Goal: Information Seeking & Learning: Learn about a topic

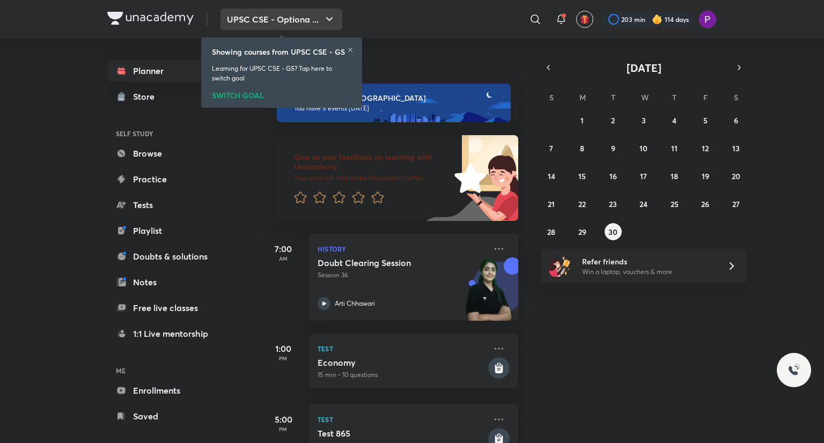
click at [315, 13] on button "UPSC CSE - Optiona ..." at bounding box center [282, 19] width 122 height 21
click at [306, 19] on button "UPSC CSE - Optiona ..." at bounding box center [282, 19] width 122 height 21
click at [324, 22] on icon "button" at bounding box center [329, 19] width 13 height 13
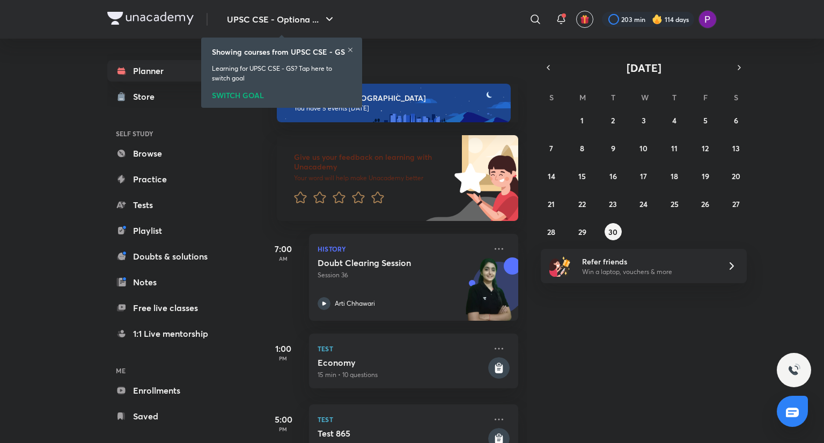
click at [347, 47] on icon at bounding box center [350, 50] width 6 height 6
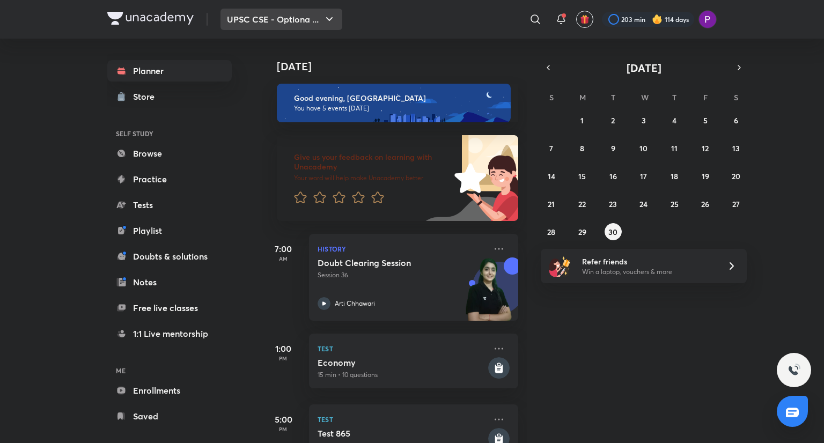
click at [330, 17] on icon "button" at bounding box center [329, 19] width 13 height 13
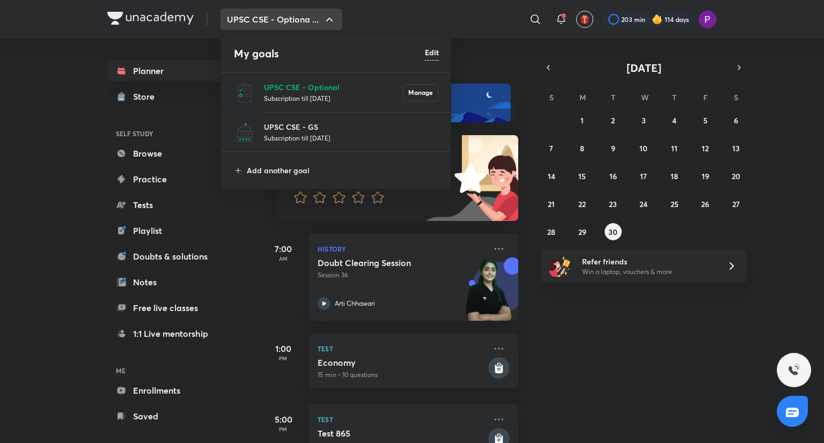
click at [330, 93] on p "Subscription till [DATE]" at bounding box center [333, 98] width 139 height 11
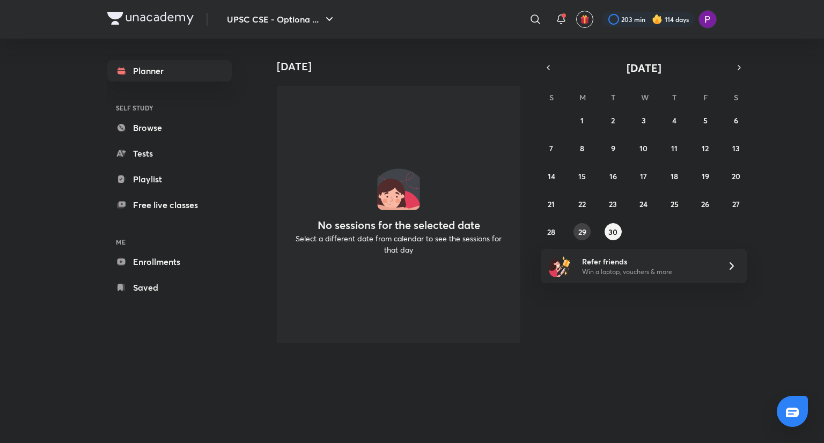
click at [575, 233] on button "29" at bounding box center [582, 231] width 17 height 17
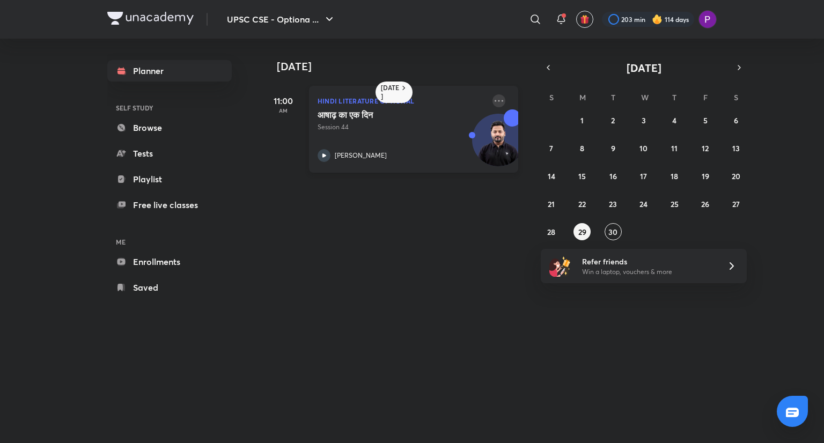
click at [496, 100] on icon at bounding box center [499, 100] width 13 height 13
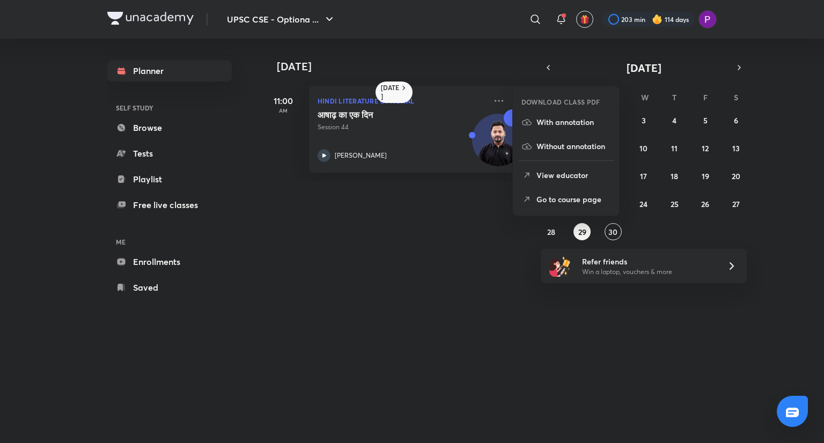
click at [565, 198] on p "Go to course page" at bounding box center [574, 199] width 74 height 11
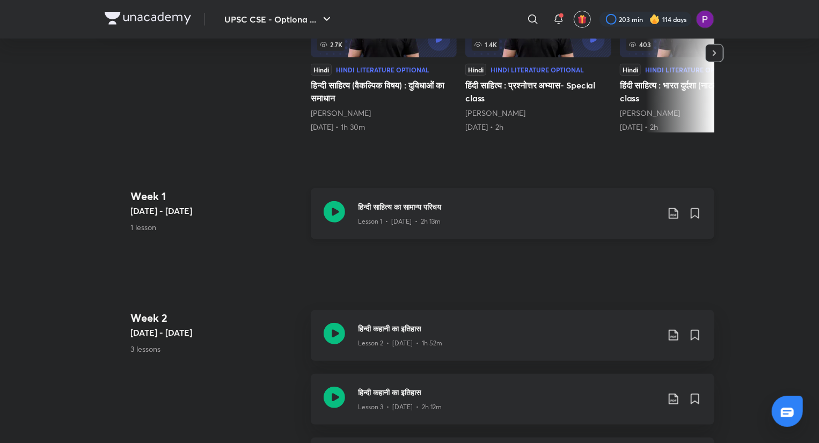
scroll to position [393, 0]
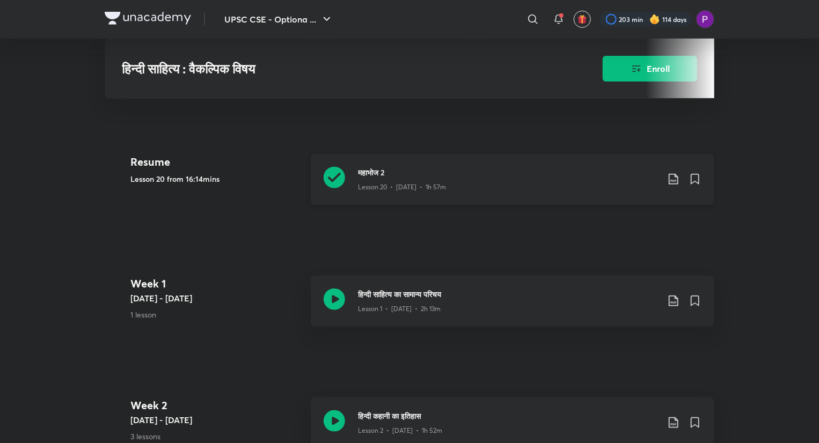
click at [487, 186] on div "Lesson 20 • [DATE] • 1h 57m" at bounding box center [508, 185] width 301 height 14
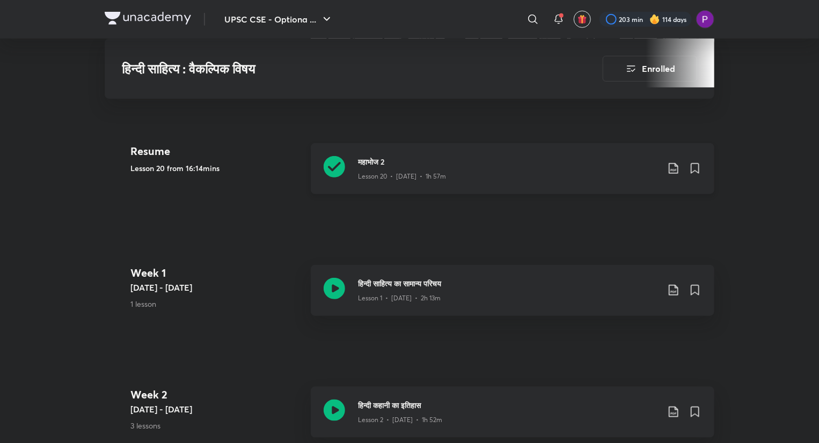
scroll to position [383, 0]
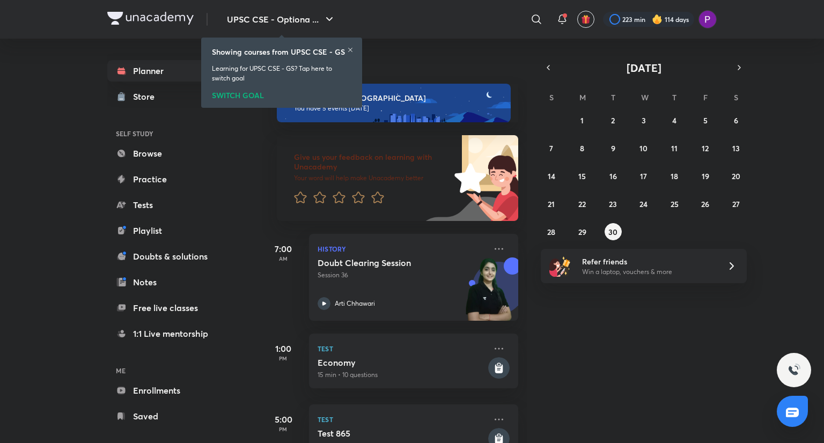
click at [223, 157] on link "Browse" at bounding box center [169, 153] width 125 height 21
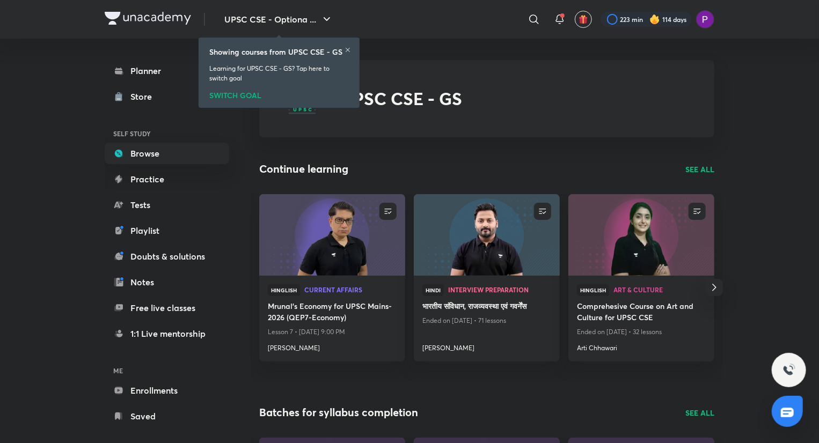
click at [345, 48] on icon at bounding box center [348, 50] width 6 height 6
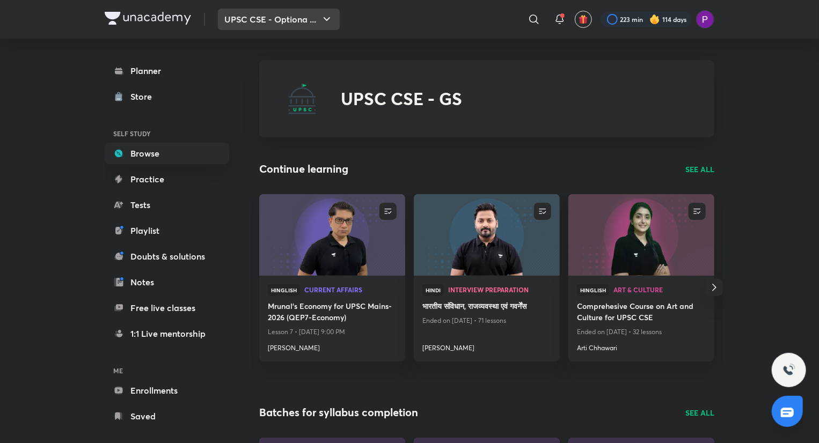
click at [302, 21] on button "UPSC CSE - Optiona ..." at bounding box center [279, 19] width 122 height 21
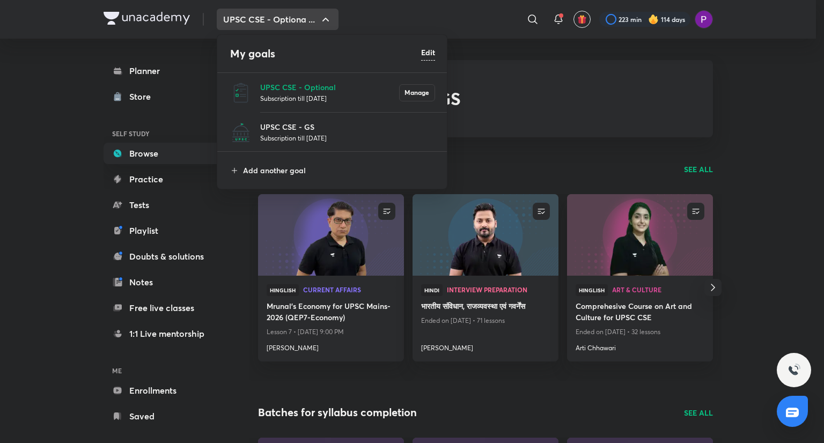
click at [302, 96] on p "Subscription till [DATE]" at bounding box center [329, 98] width 139 height 11
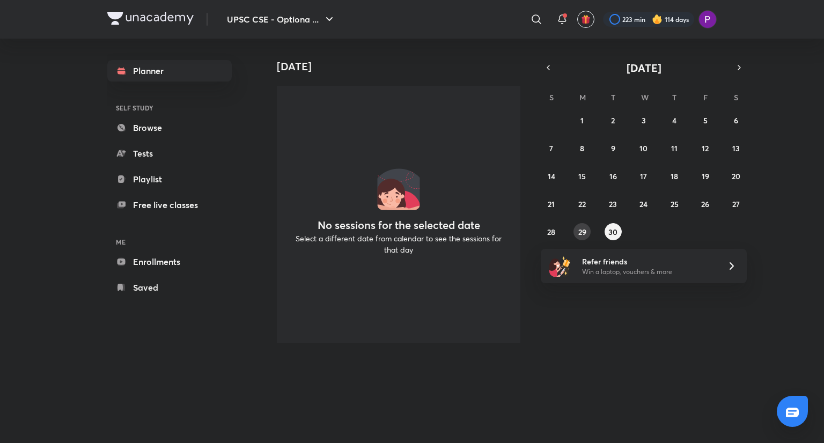
click at [583, 232] on abbr "29" at bounding box center [583, 232] width 8 height 10
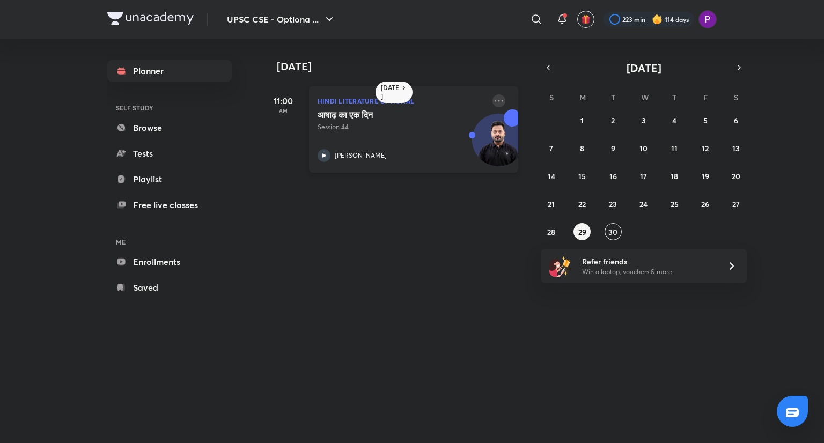
click at [493, 101] on icon at bounding box center [499, 100] width 13 height 13
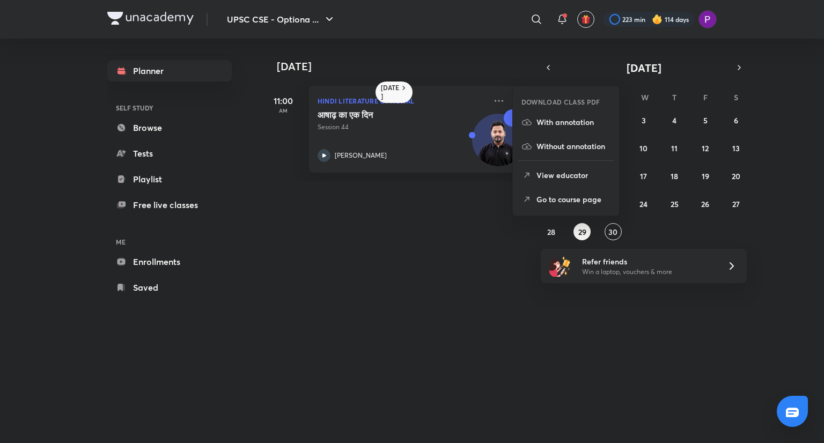
click at [564, 200] on p "Go to course page" at bounding box center [574, 199] width 74 height 11
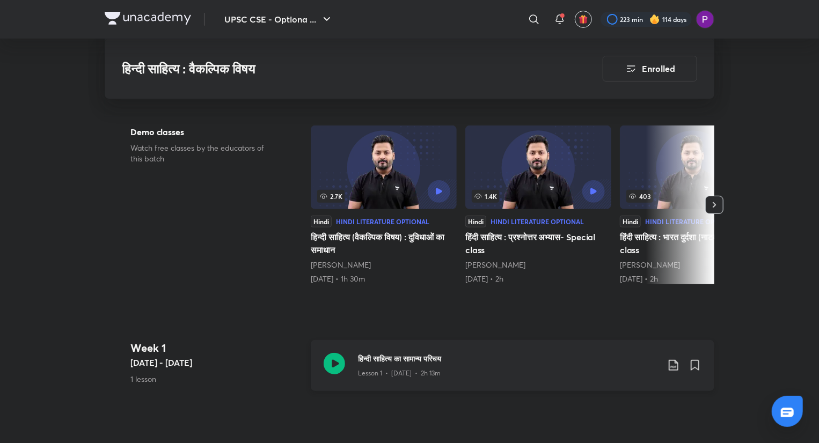
scroll to position [393, 0]
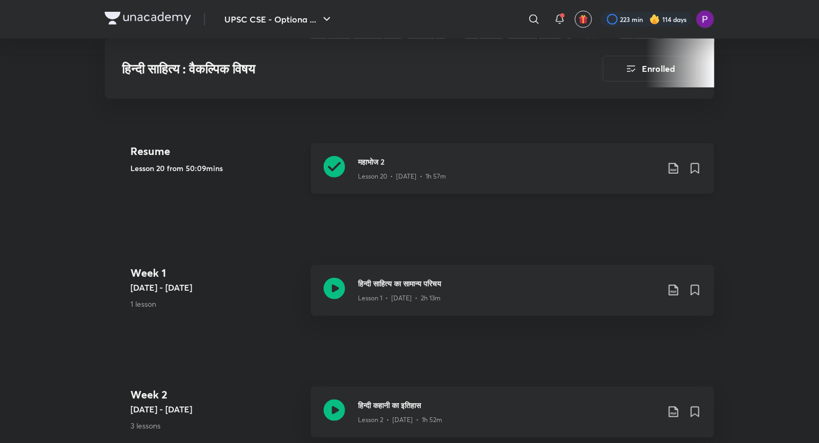
click at [494, 177] on div "Lesson 20 • [DATE] • 1h 57m" at bounding box center [508, 174] width 301 height 14
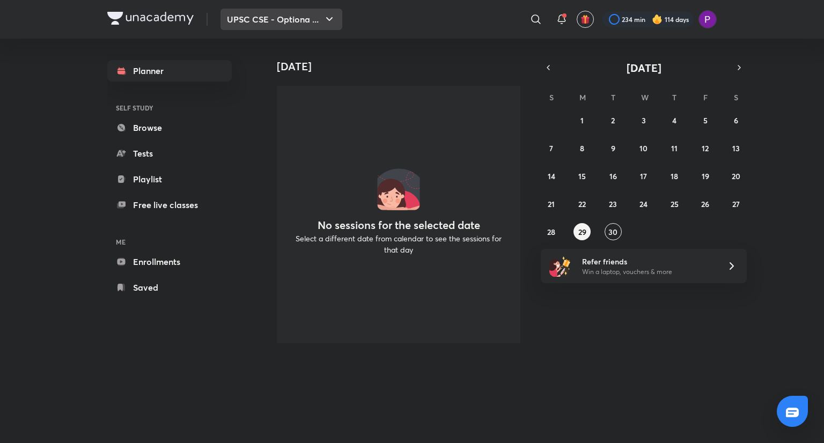
click at [296, 27] on button "UPSC CSE - Optiona ..." at bounding box center [282, 19] width 122 height 21
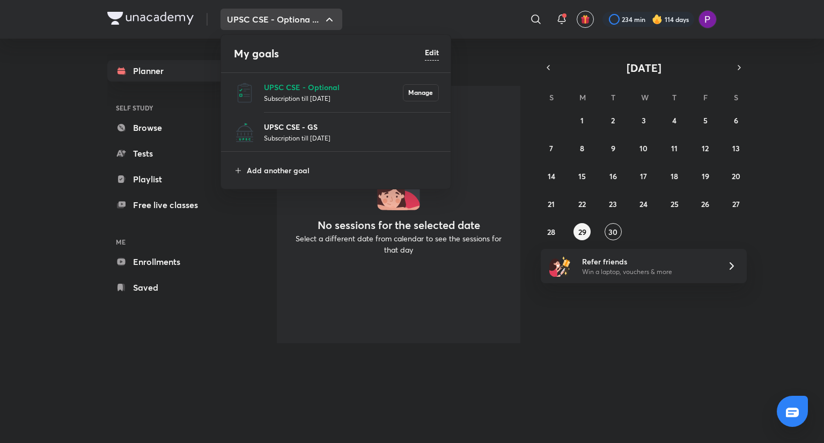
click at [314, 124] on p "UPSC CSE - GS" at bounding box center [351, 126] width 175 height 11
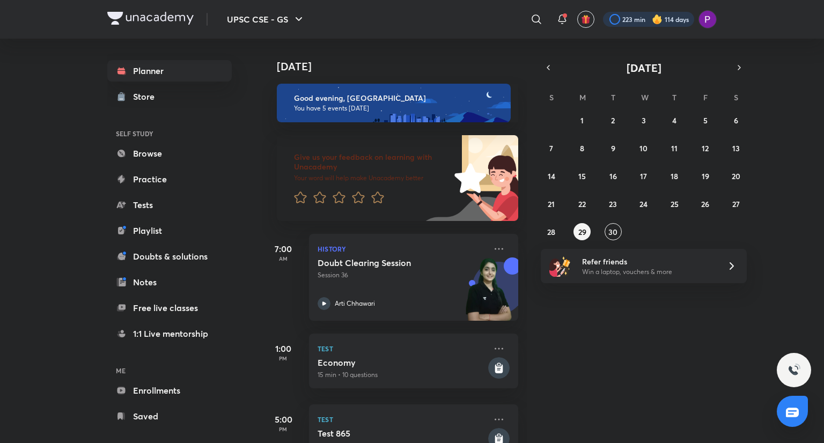
click at [608, 20] on div at bounding box center [648, 19] width 91 height 15
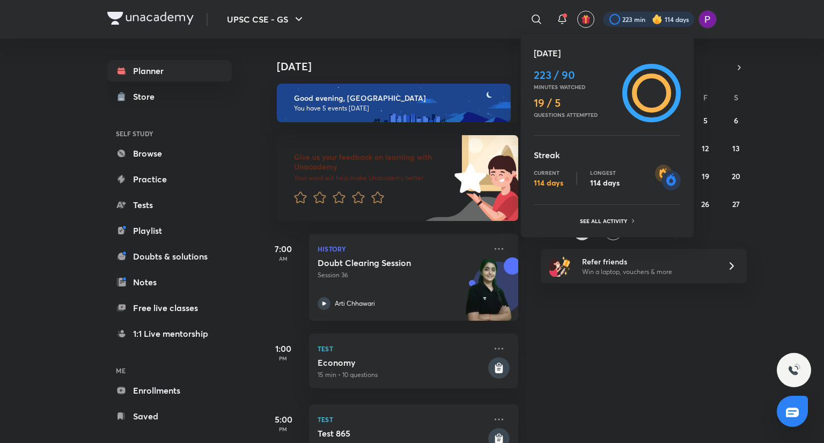
click at [615, 21] on div at bounding box center [412, 221] width 824 height 443
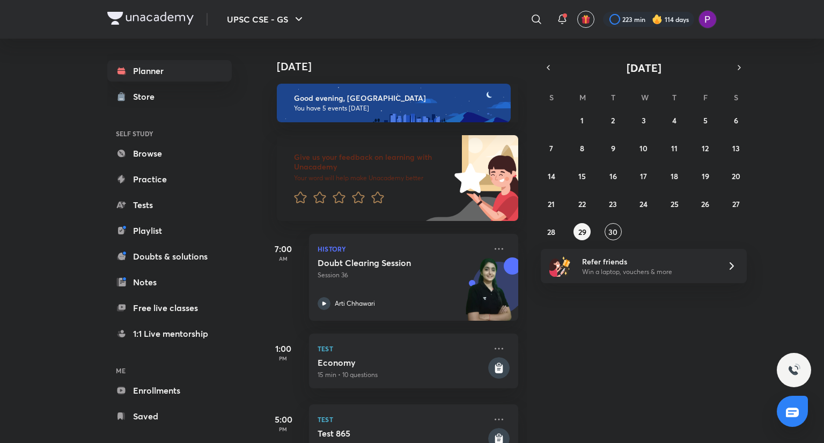
click at [657, 19] on img at bounding box center [657, 19] width 11 height 11
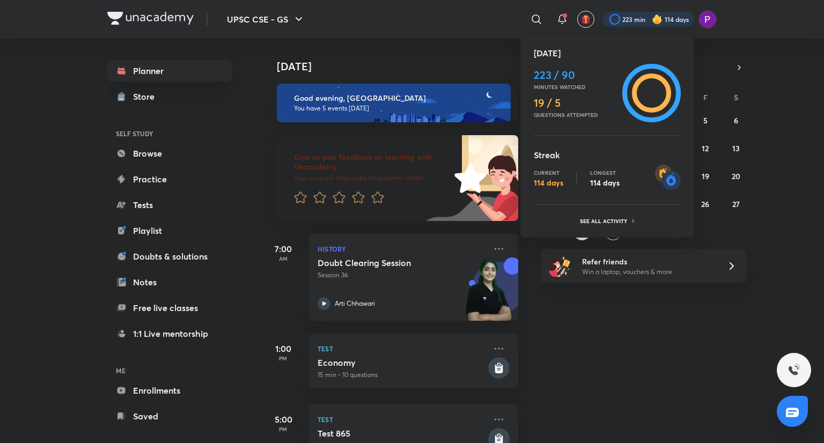
click at [657, 20] on div at bounding box center [412, 221] width 824 height 443
